Goal: Task Accomplishment & Management: Manage account settings

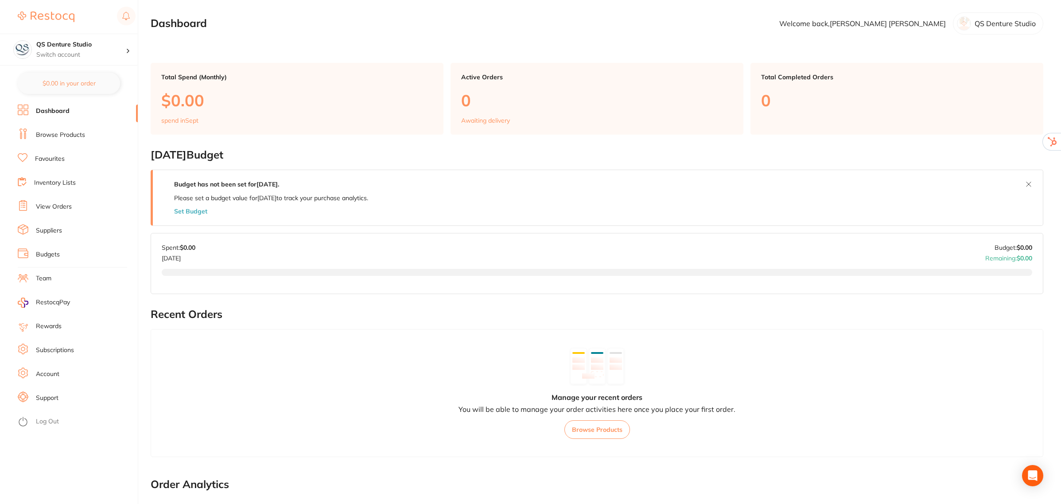
click at [38, 273] on li "Team" at bounding box center [78, 278] width 120 height 13
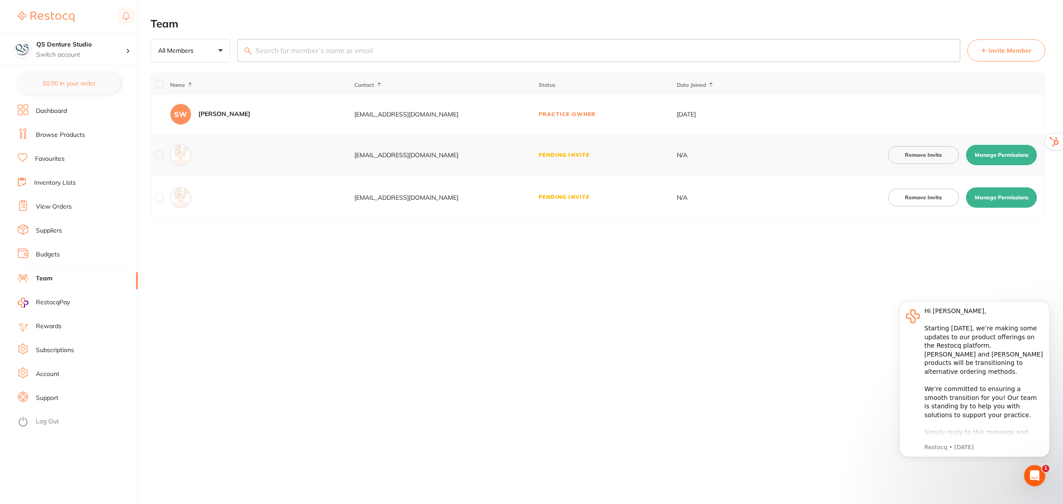
click at [49, 345] on li "Subscriptions" at bounding box center [78, 350] width 120 height 13
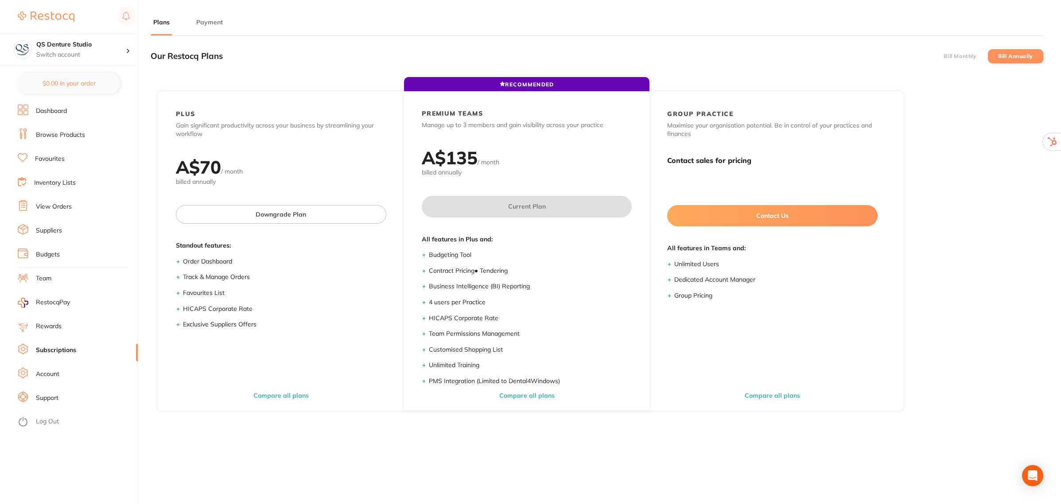
click at [205, 19] on button "Payment" at bounding box center [210, 22] width 32 height 8
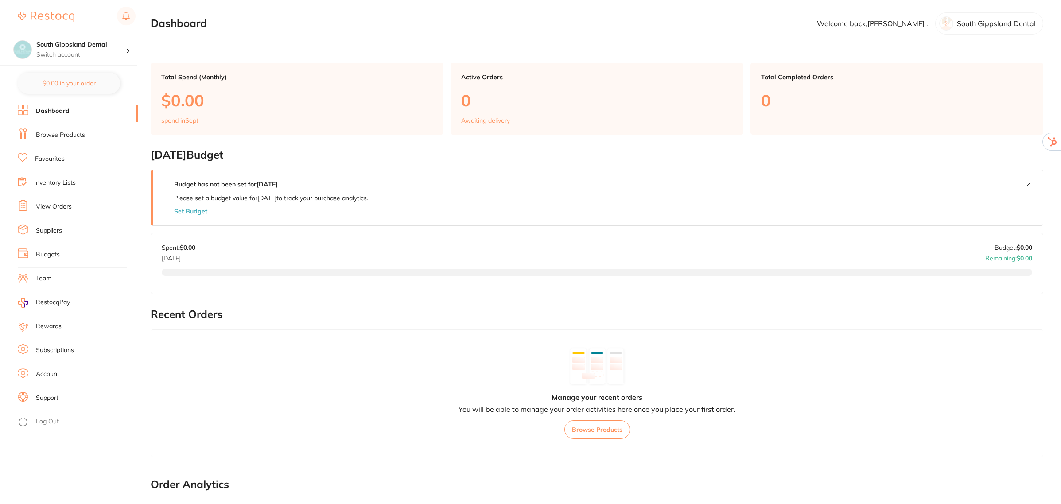
click at [32, 277] on li "Team" at bounding box center [78, 278] width 120 height 13
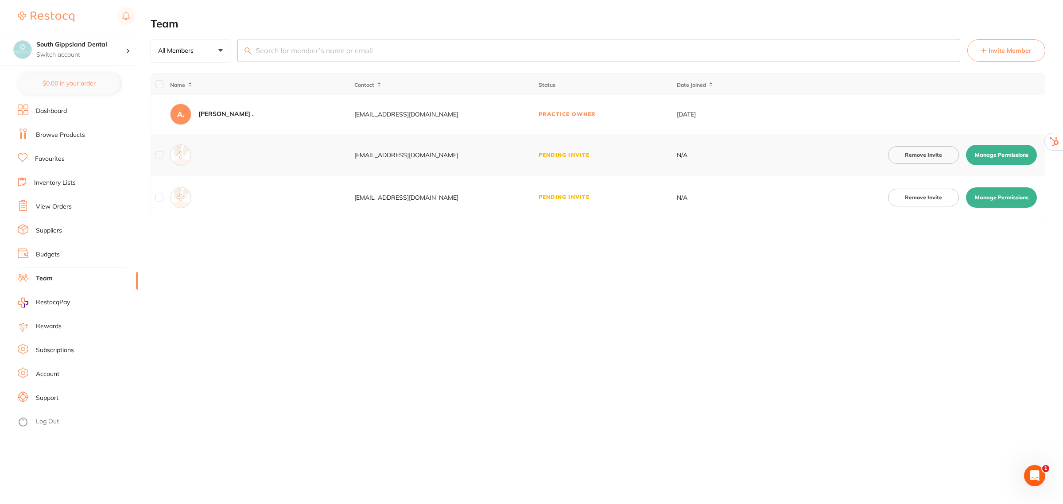
click at [47, 374] on link "Account" at bounding box center [47, 374] width 23 height 9
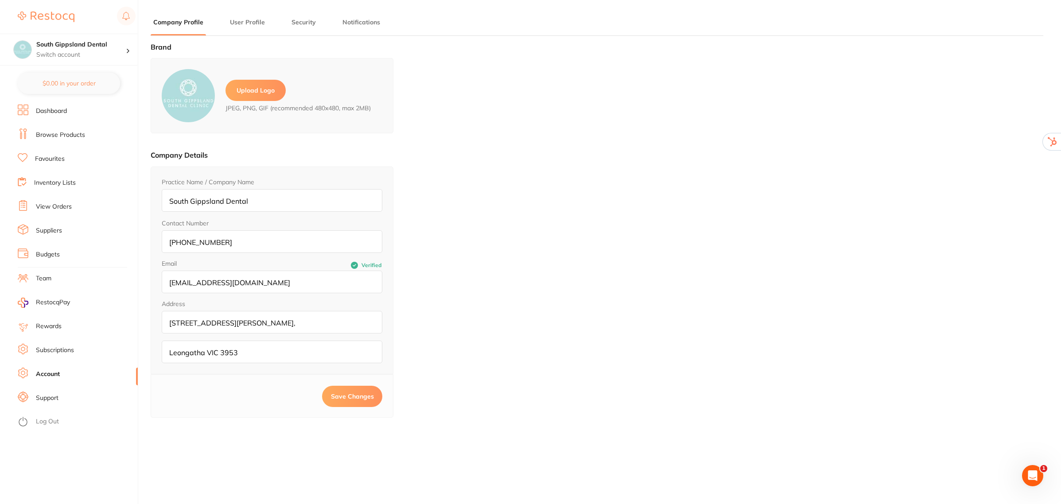
type input "[PERSON_NAME]"
type input "."
type input "[EMAIL_ADDRESS][DOMAIN_NAME]"
click at [41, 350] on link "Subscriptions" at bounding box center [55, 350] width 38 height 9
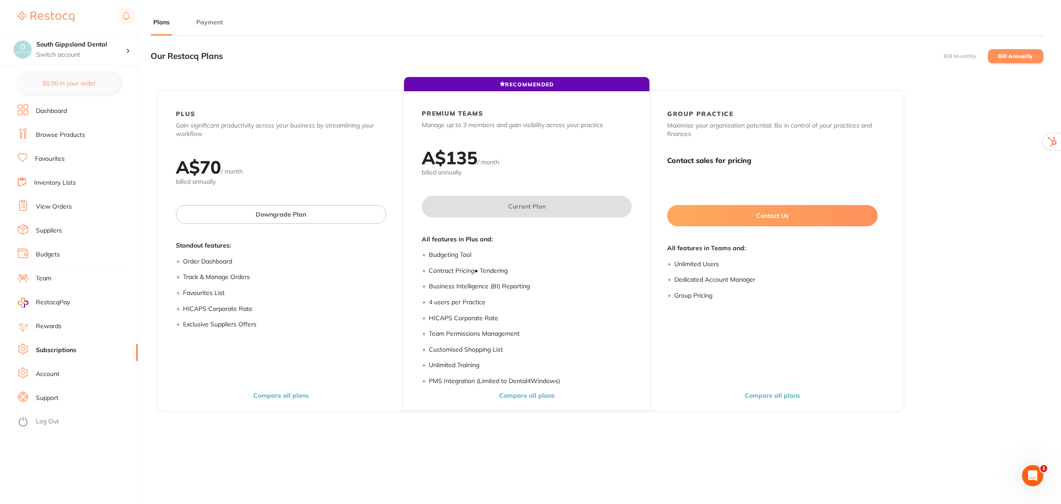
click at [204, 23] on button "Payment" at bounding box center [210, 22] width 32 height 8
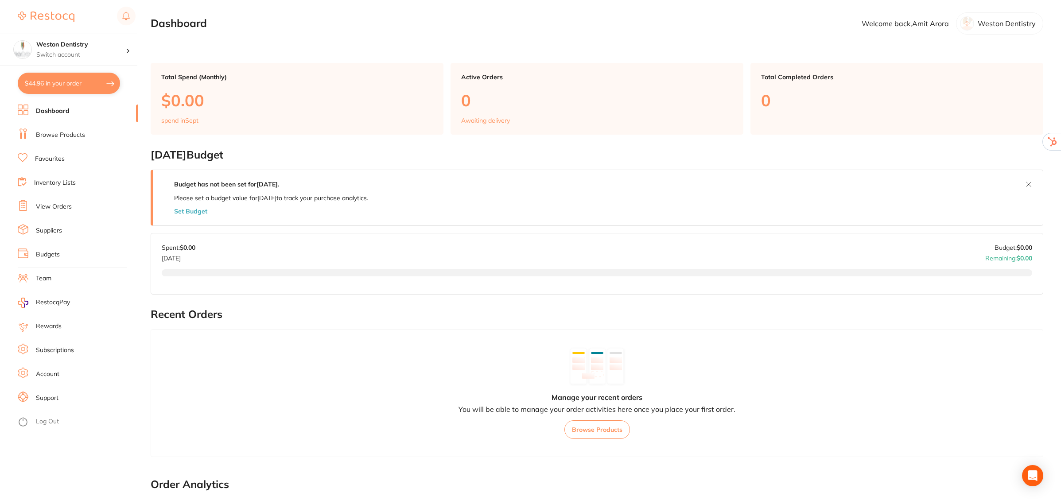
click at [53, 350] on link "Subscriptions" at bounding box center [55, 350] width 38 height 9
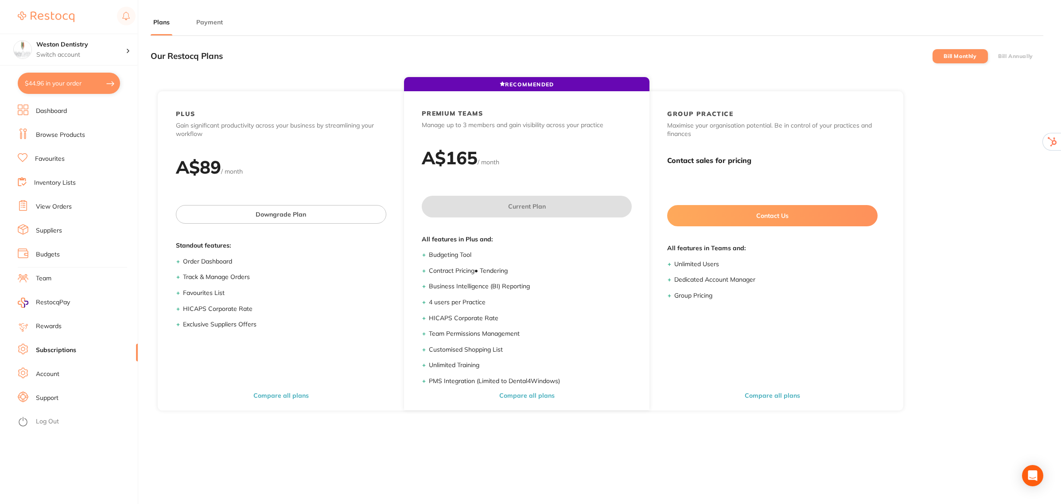
click at [211, 25] on button "Payment" at bounding box center [210, 22] width 32 height 8
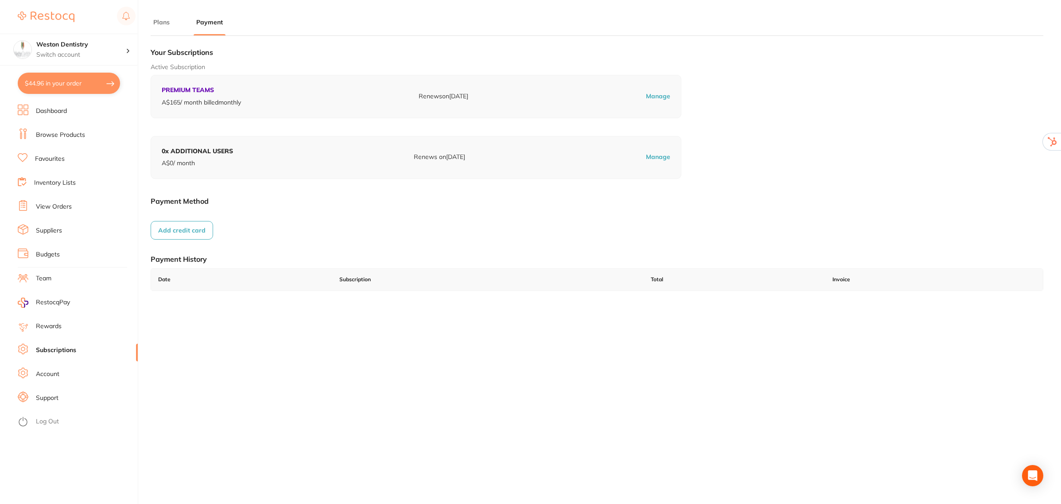
checkbox input "true"
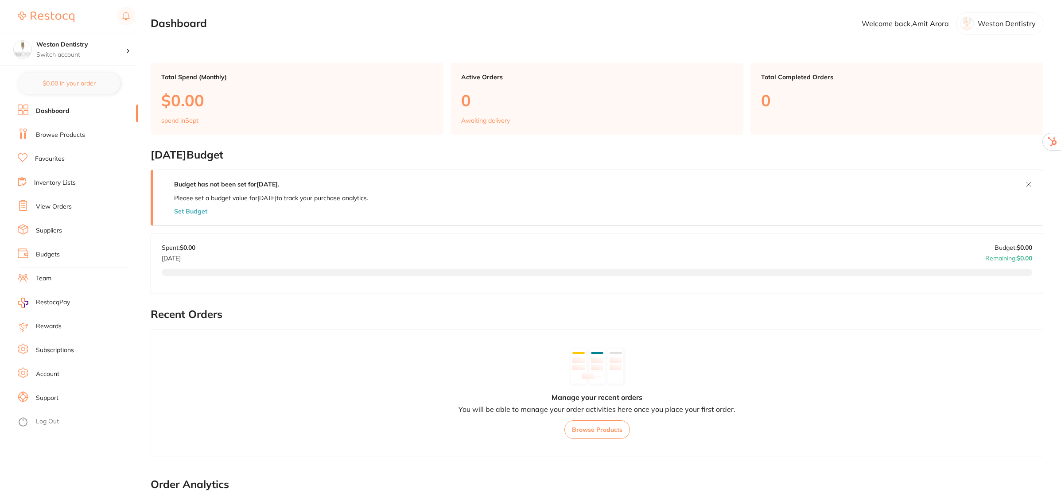
click at [57, 351] on link "Subscriptions" at bounding box center [55, 350] width 38 height 9
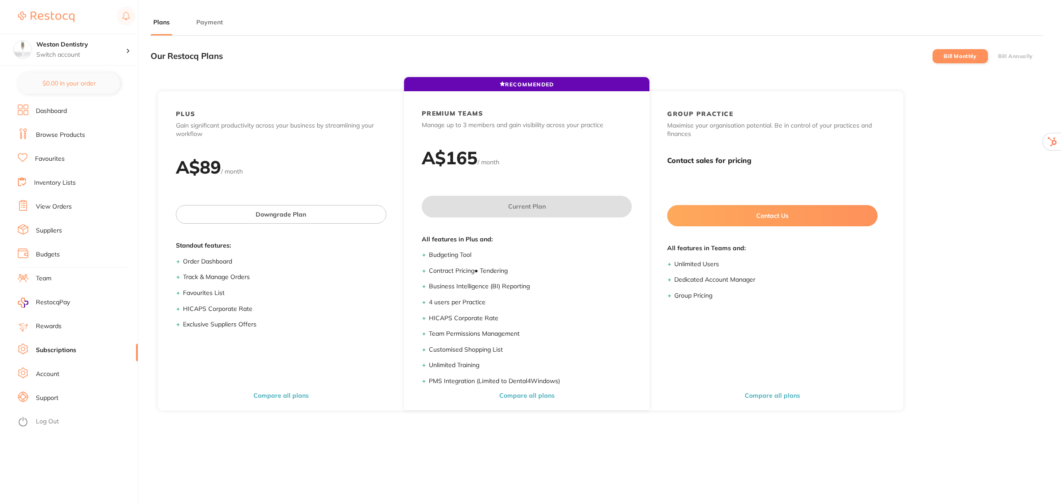
click at [213, 20] on button "Payment" at bounding box center [210, 22] width 32 height 8
